Goal: Navigation & Orientation: Find specific page/section

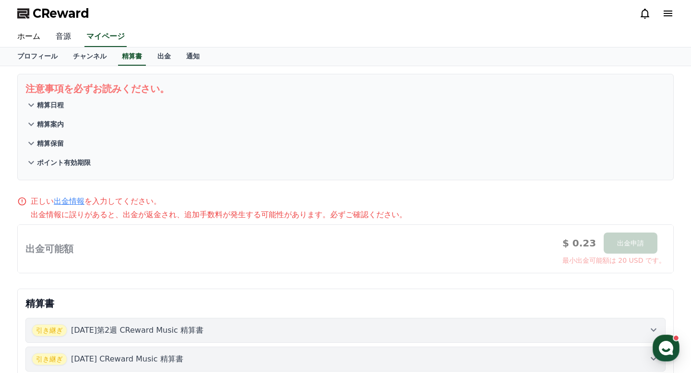
click at [67, 37] on link "音源" at bounding box center [63, 37] width 31 height 20
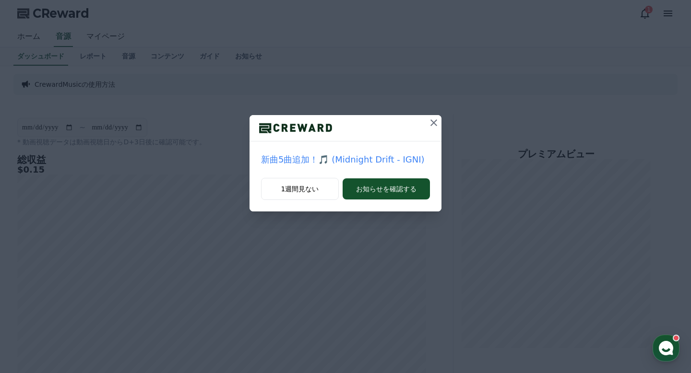
click at [436, 124] on icon at bounding box center [434, 123] width 12 height 12
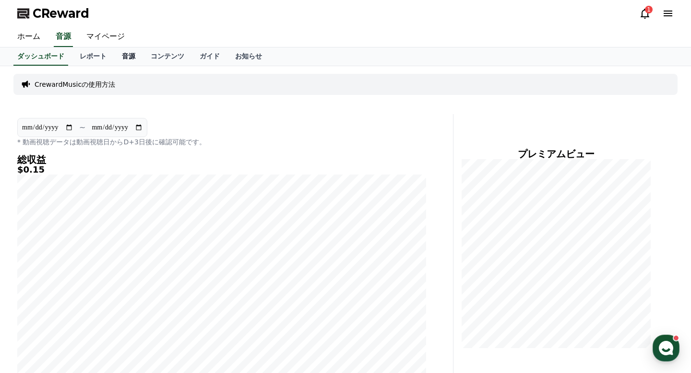
click at [129, 59] on link "音源" at bounding box center [128, 57] width 29 height 18
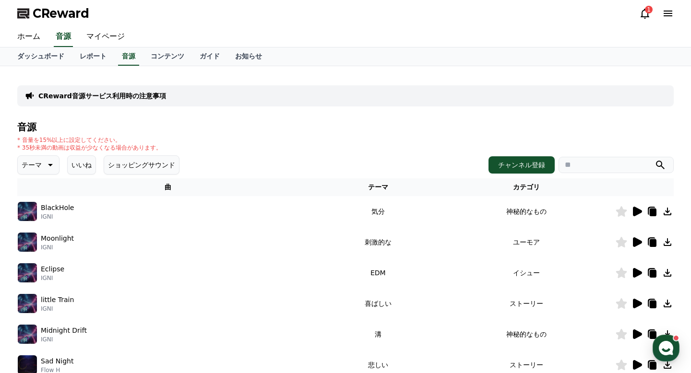
click at [86, 165] on button "いいね" at bounding box center [81, 165] width 29 height 19
